Goal: Check status: Check status

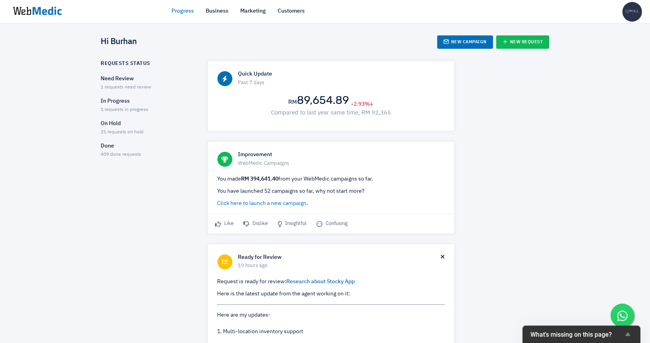
click at [134, 85] on span "1 requests need review" at bounding box center [126, 87] width 50 height 5
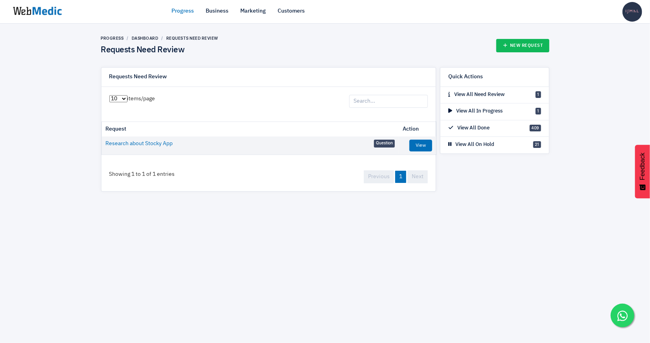
click at [181, 11] on link "Progress" at bounding box center [183, 11] width 22 height 8
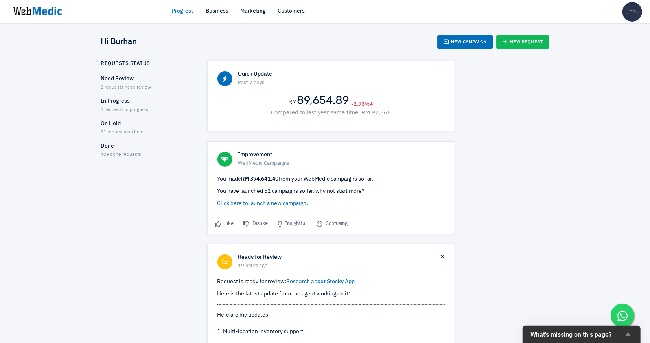
click at [128, 107] on span "1 requests in progress" at bounding box center [125, 109] width 48 height 5
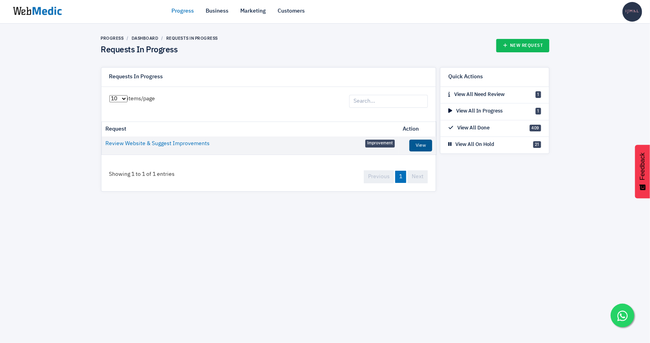
click at [422, 141] on link "View" at bounding box center [420, 146] width 23 height 12
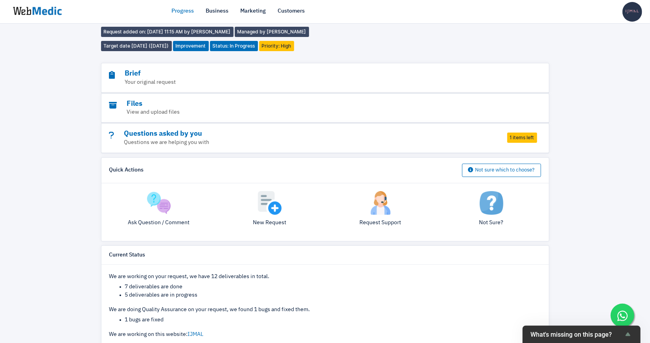
scroll to position [13, 0]
